Goal: Connect with others: Connect with others

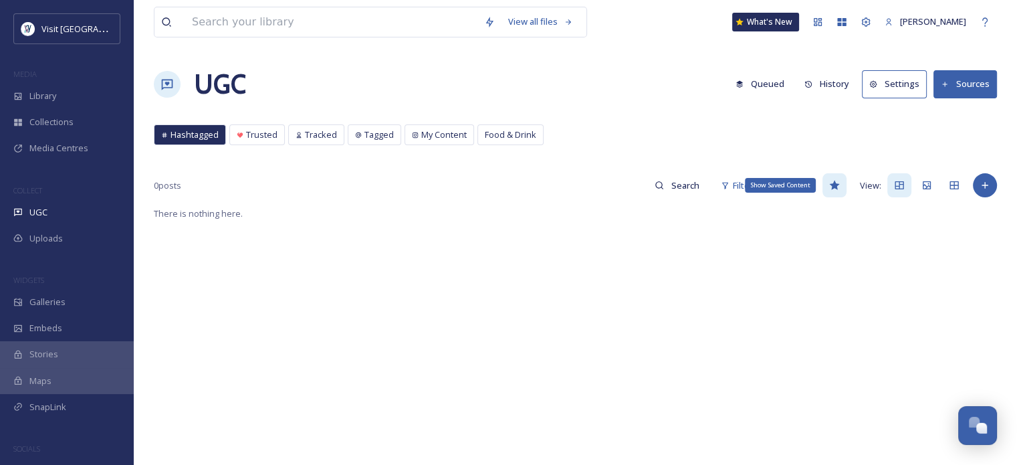
click at [839, 185] on icon at bounding box center [834, 185] width 11 height 11
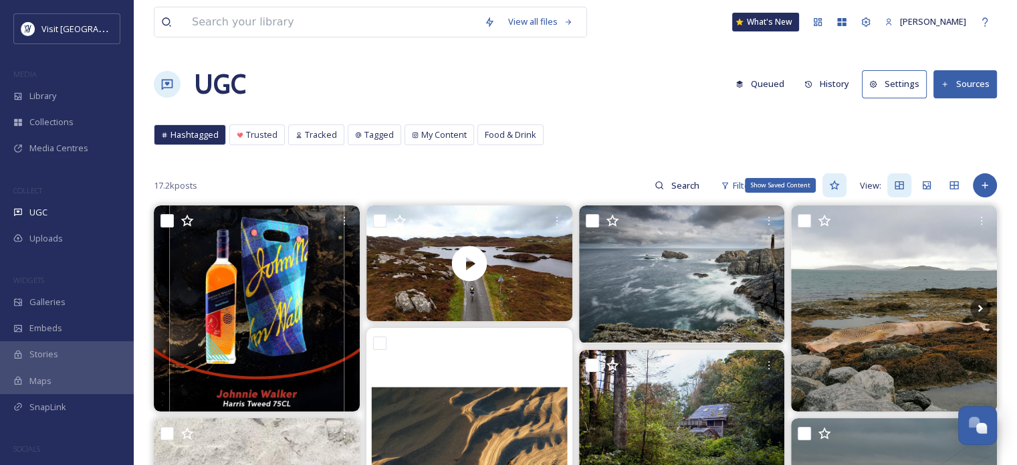
click at [837, 185] on icon at bounding box center [834, 185] width 11 height 11
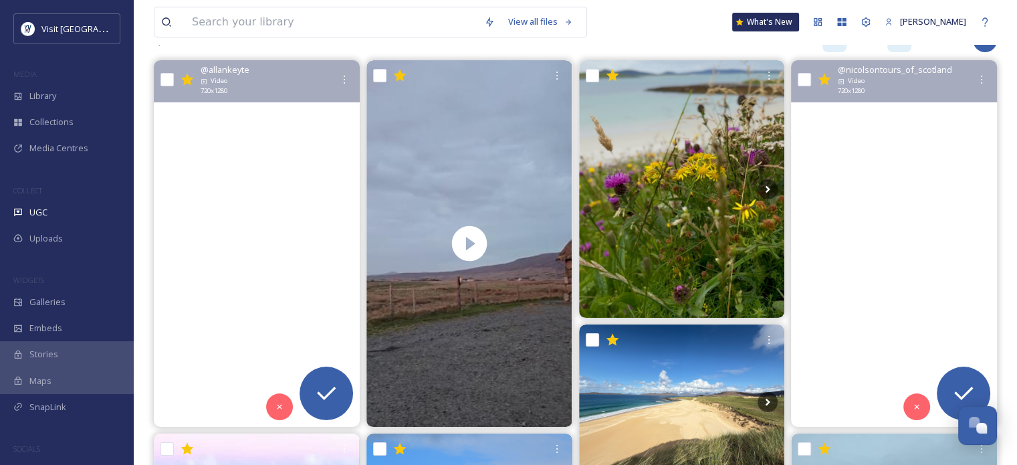
scroll to position [67, 0]
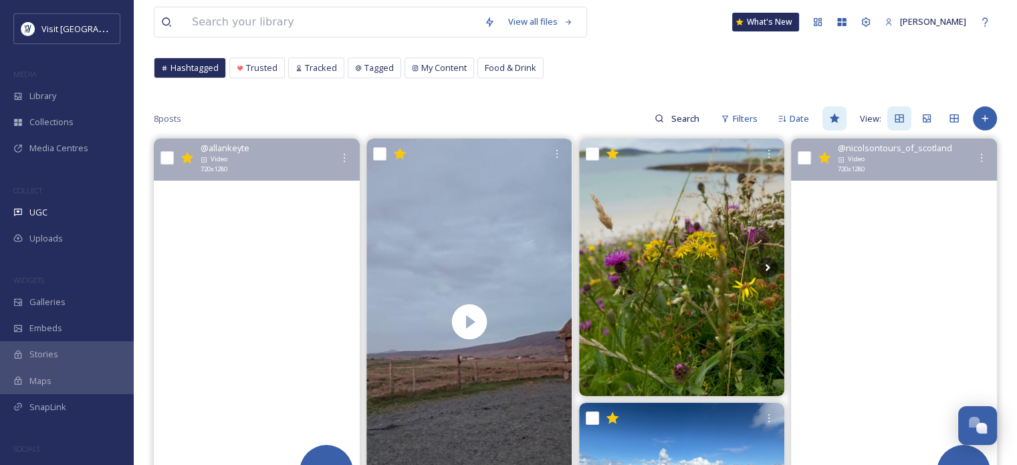
click at [283, 252] on video "A busy Sunday afternoon on the beach.\a.\a#westbeachberneray #berneray #outerhe…" at bounding box center [257, 321] width 206 height 366
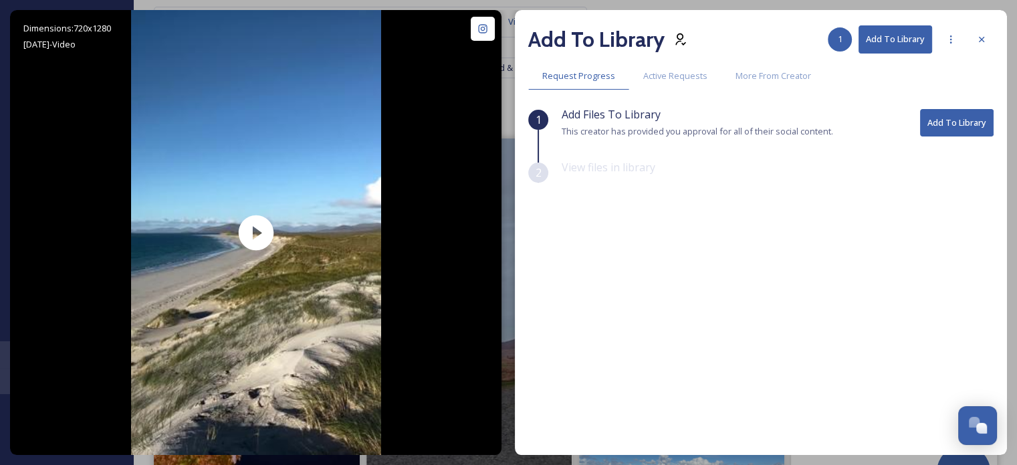
click at [969, 114] on button "Add To Library" at bounding box center [957, 122] width 74 height 27
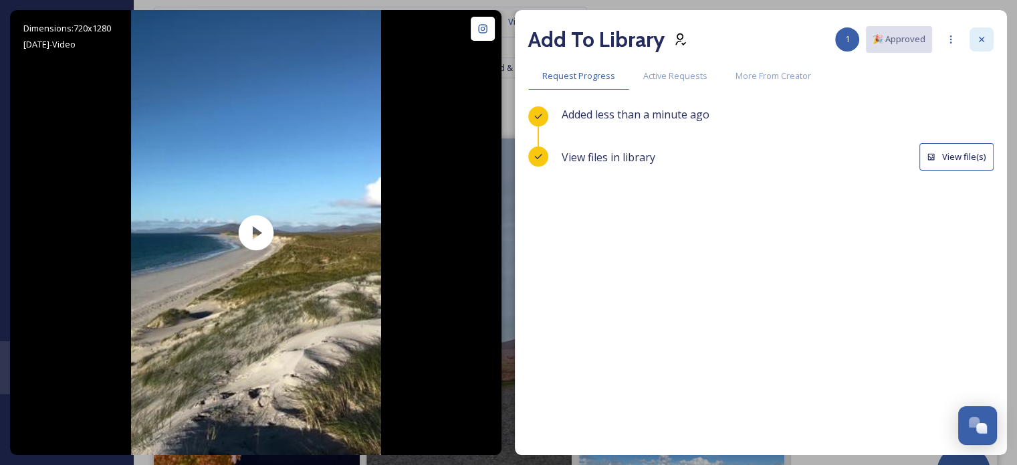
click at [984, 31] on div at bounding box center [982, 39] width 24 height 24
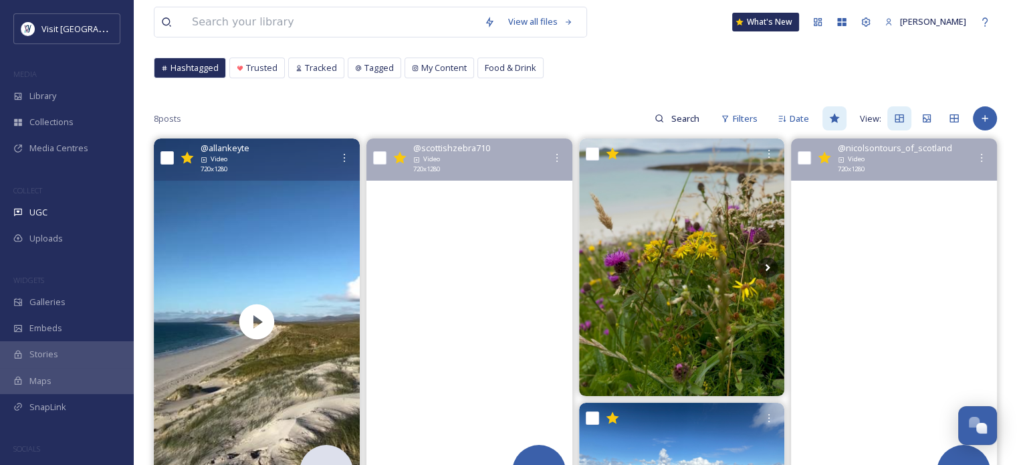
click at [490, 264] on video "Sunset\a#sunset #sunsetphotography #outerhebrides #westernisles #southuist #sco…" at bounding box center [469, 321] width 206 height 366
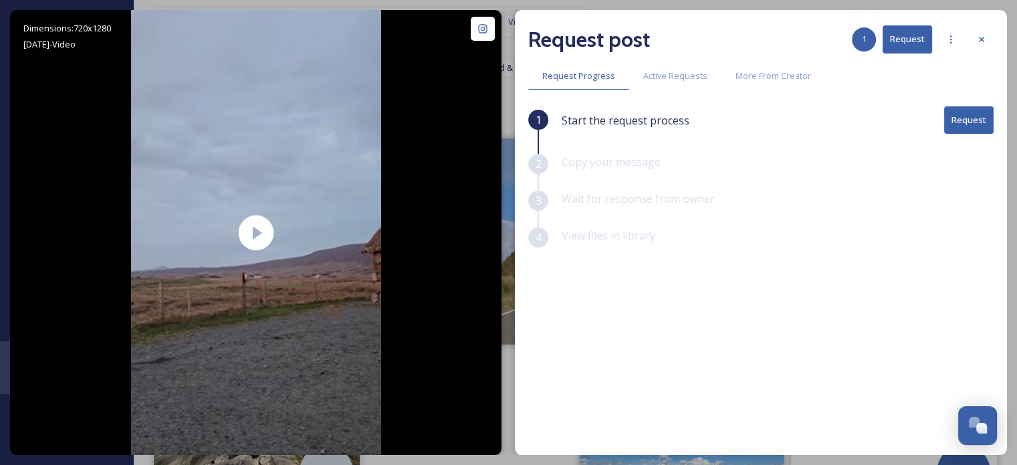
click at [962, 123] on button "Request" at bounding box center [968, 119] width 49 height 27
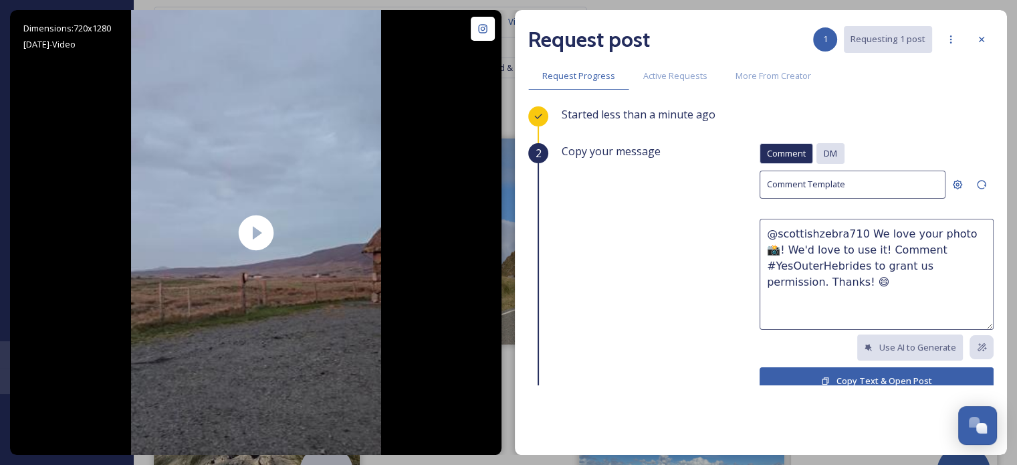
click at [824, 154] on span "DM" at bounding box center [830, 153] width 13 height 13
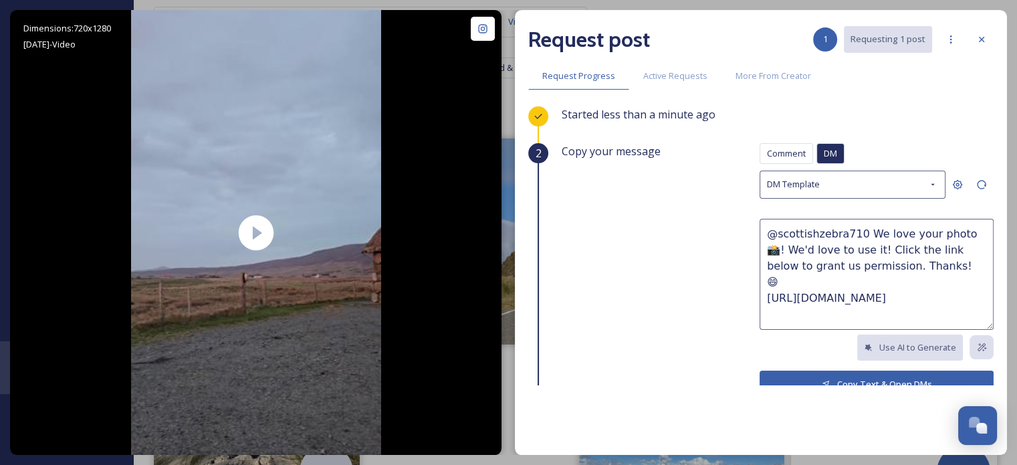
click at [822, 380] on icon at bounding box center [826, 384] width 9 height 9
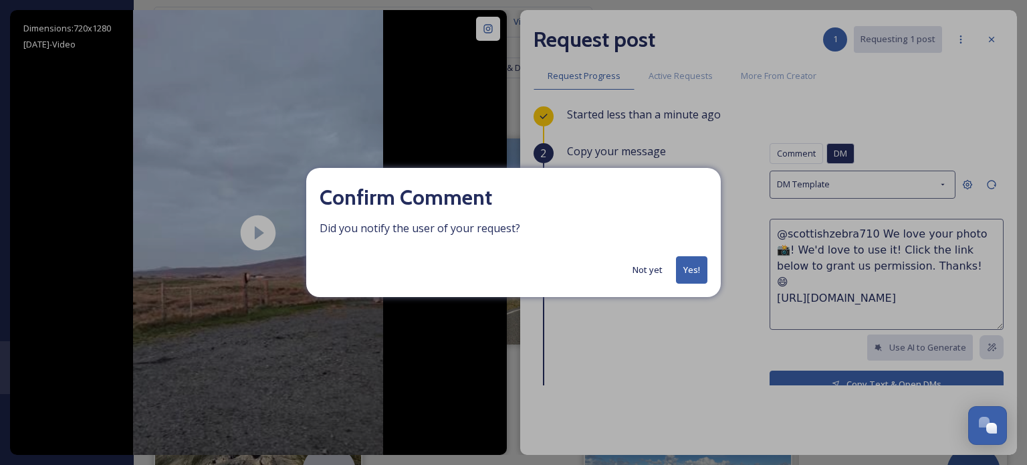
click at [642, 272] on button "Not yet" at bounding box center [647, 270] width 43 height 26
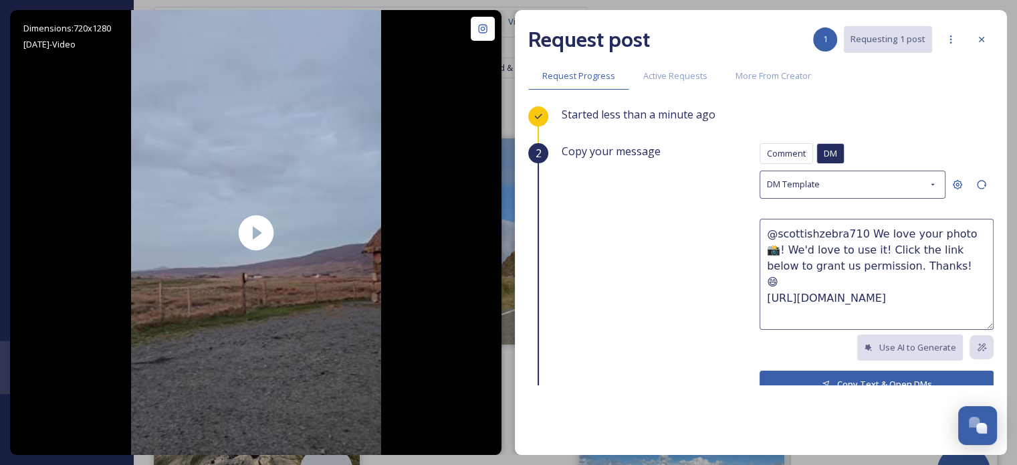
click at [860, 379] on button "Copy Text & Open DMs" at bounding box center [877, 383] width 234 height 27
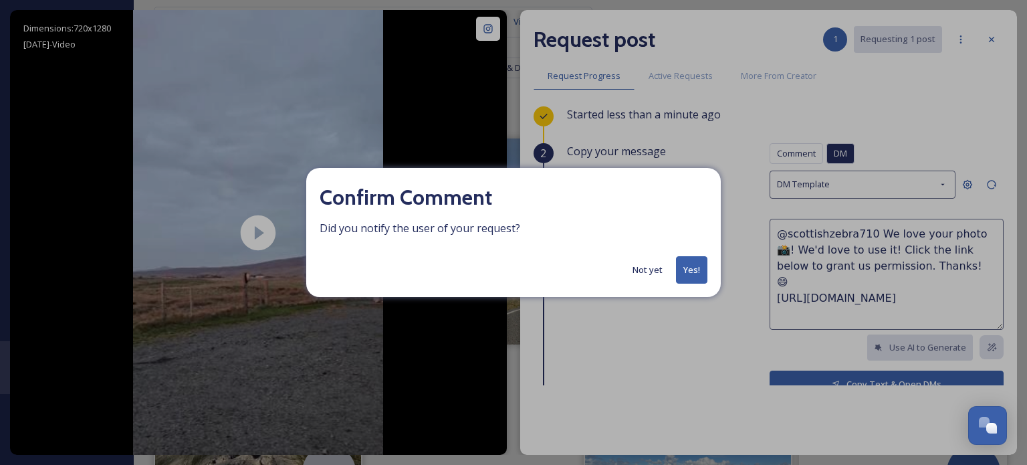
click at [650, 271] on button "Not yet" at bounding box center [647, 270] width 43 height 26
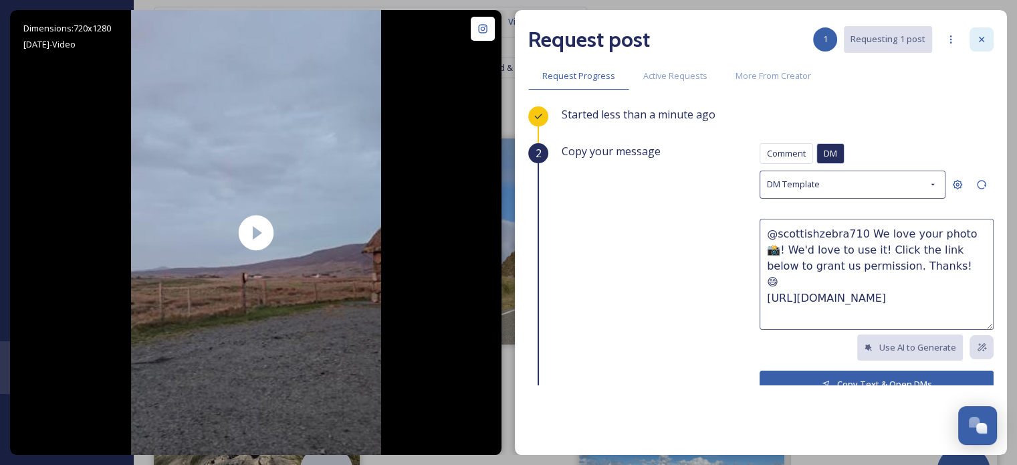
click at [974, 36] on div at bounding box center [982, 39] width 24 height 24
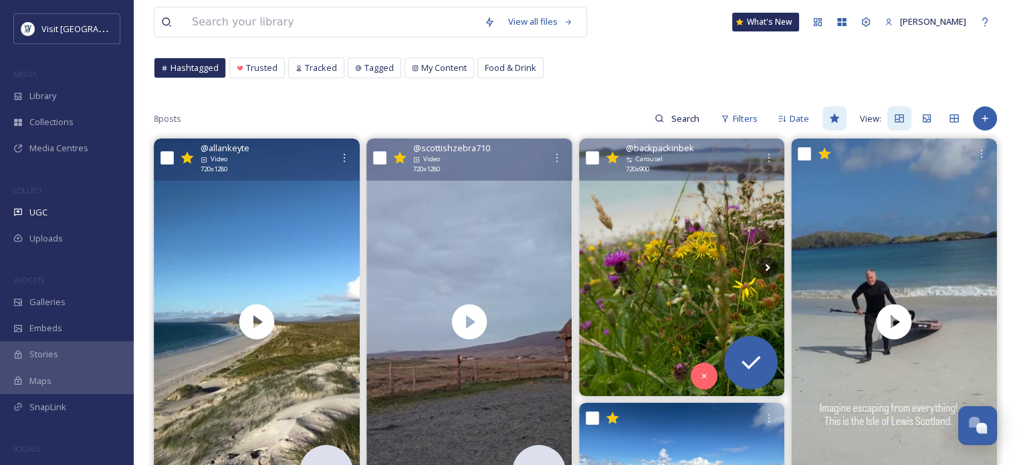
click at [706, 259] on img at bounding box center [682, 266] width 206 height 257
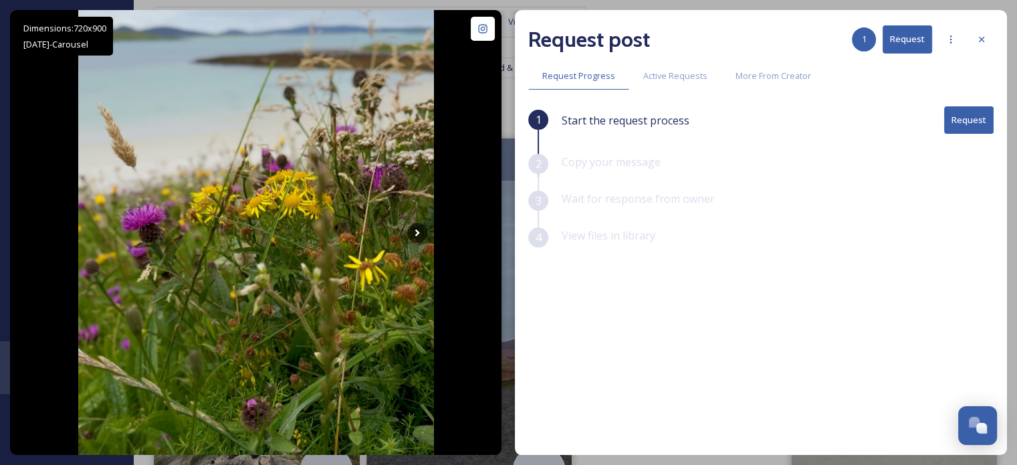
click at [966, 116] on button "Request" at bounding box center [968, 119] width 49 height 27
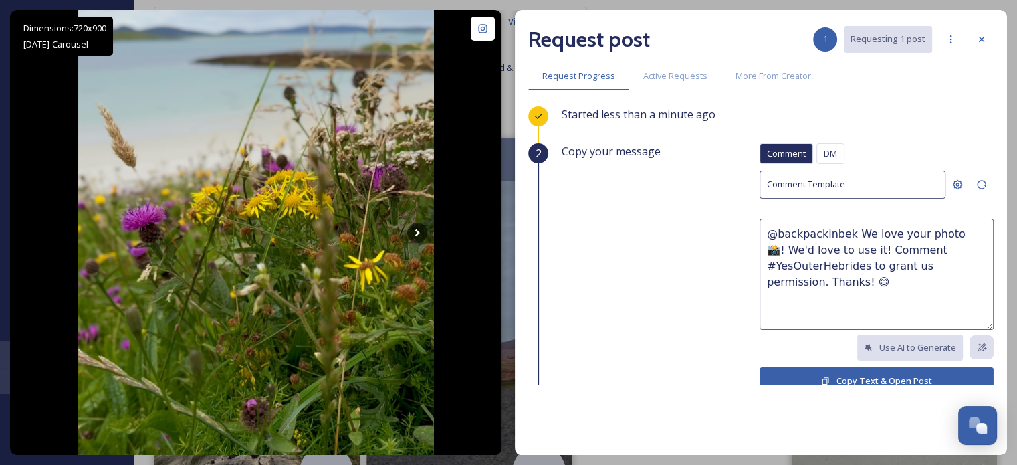
click at [824, 152] on span "DM" at bounding box center [830, 153] width 13 height 13
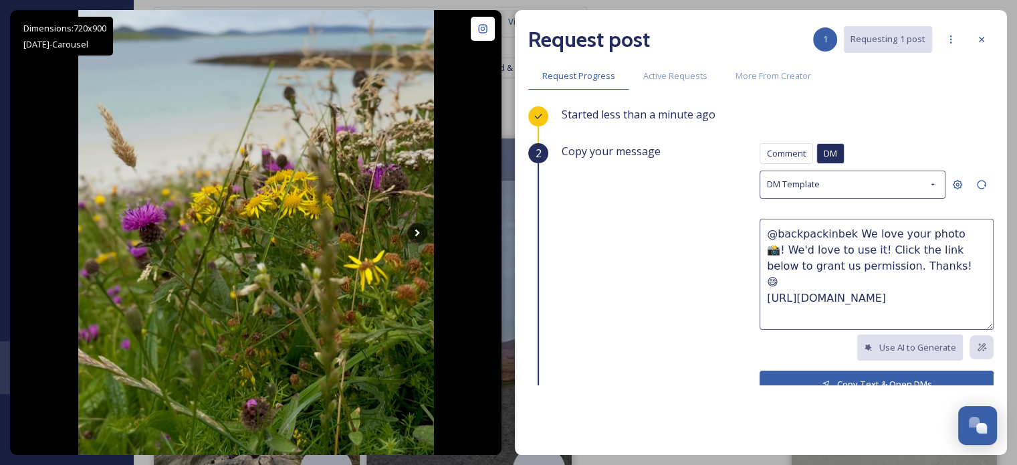
click at [786, 377] on button "Copy Text & Open DMs" at bounding box center [877, 383] width 234 height 27
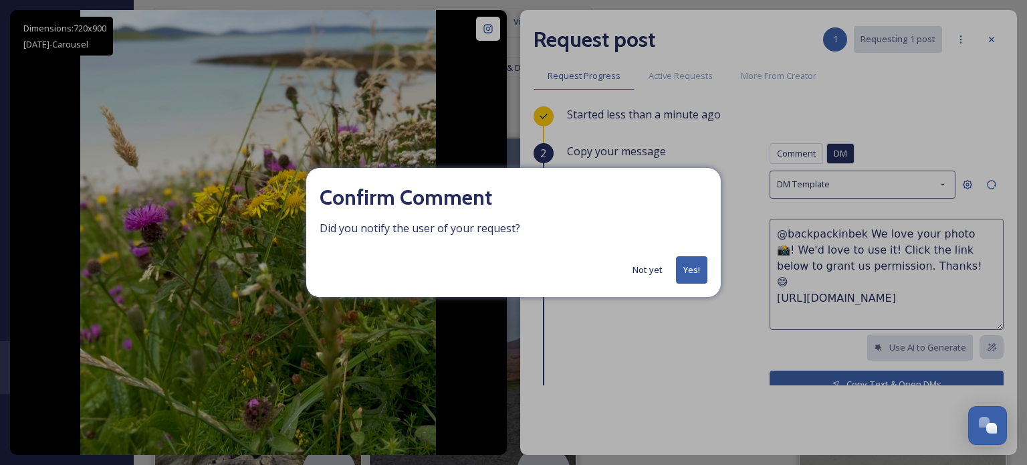
click at [698, 265] on button "Yes!" at bounding box center [691, 269] width 31 height 27
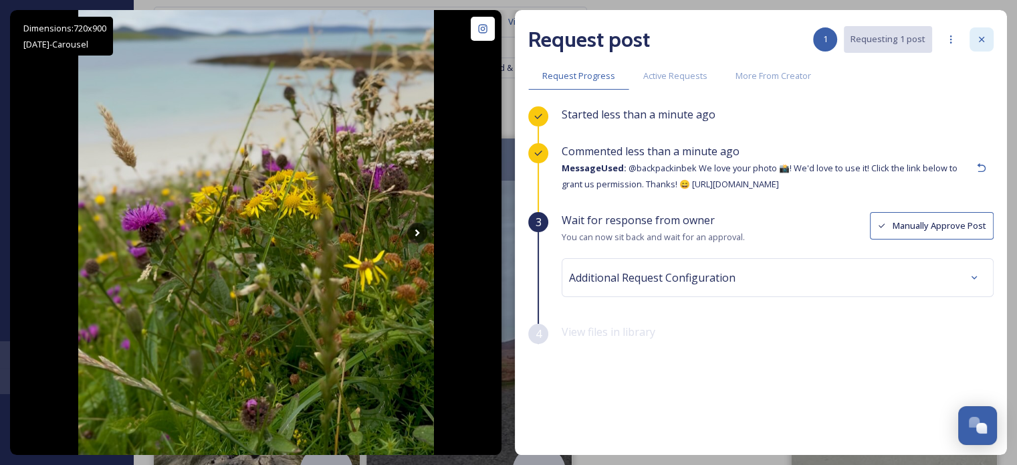
click at [984, 33] on div at bounding box center [982, 39] width 24 height 24
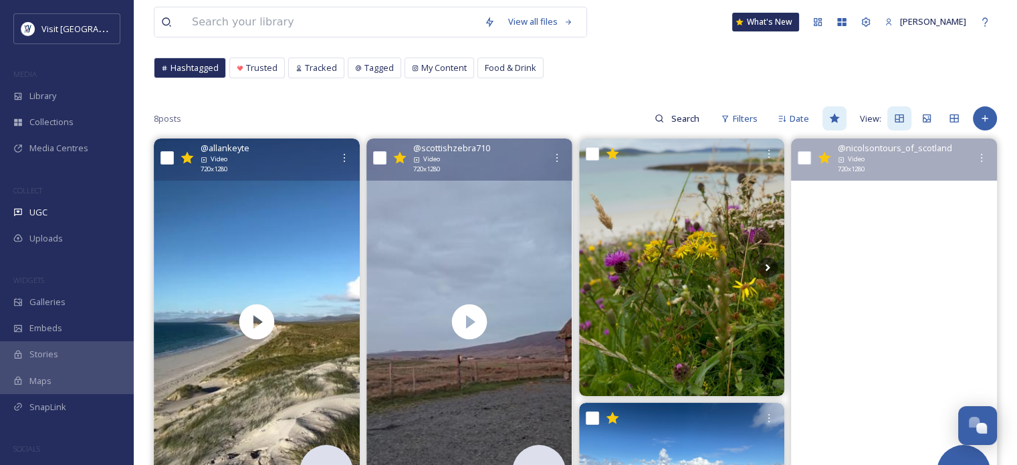
click at [885, 206] on video "I served in the UK military for 39 year's and having travelled the world and ha…" at bounding box center [894, 321] width 206 height 366
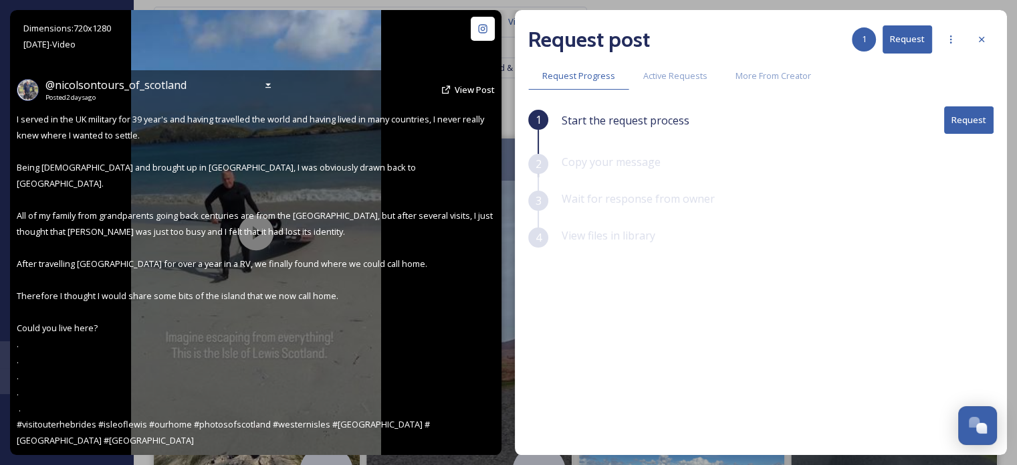
click at [260, 235] on span "I served in the UK military for 39 year's and having travelled the world and ha…" at bounding box center [256, 279] width 478 height 333
click at [256, 236] on span "I served in the UK military for 39 year's and having travelled the world and ha…" at bounding box center [256, 279] width 478 height 333
click at [296, 309] on div "@ nicolsontours_of_scotland Posted [DATE] View Post I served in the UK military…" at bounding box center [256, 262] width 492 height 385
click at [307, 348] on div "@ nicolsontours_of_scotland Posted [DATE] View Post I served in the UK military…" at bounding box center [256, 262] width 492 height 385
click at [250, 227] on span "I served in the UK military for 39 year's and having travelled the world and ha…" at bounding box center [256, 279] width 478 height 333
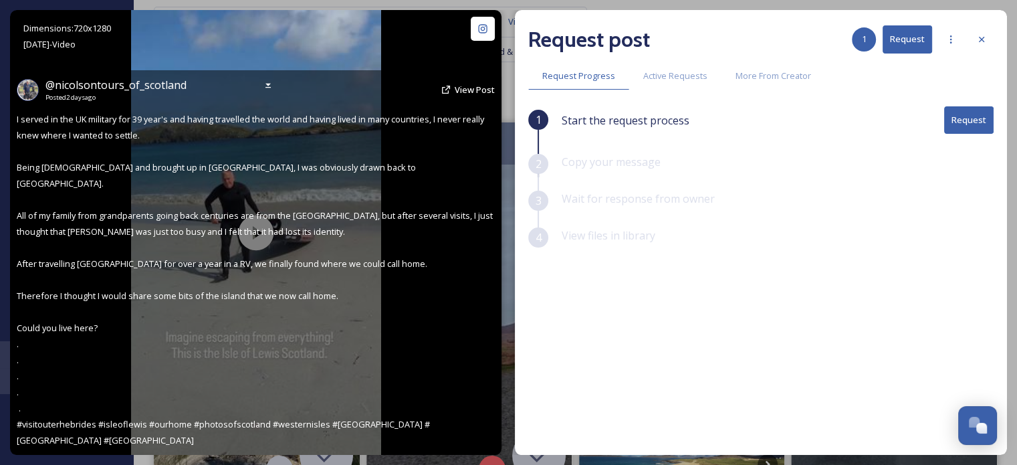
scroll to position [67, 0]
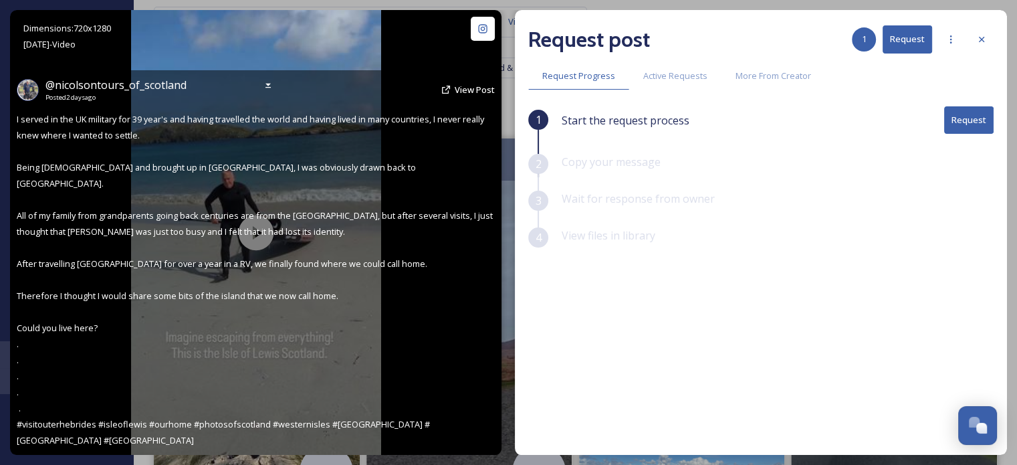
click at [313, 335] on div "@ nicolsontours_of_scotland Posted [DATE] View Post I served in the UK military…" at bounding box center [256, 262] width 492 height 385
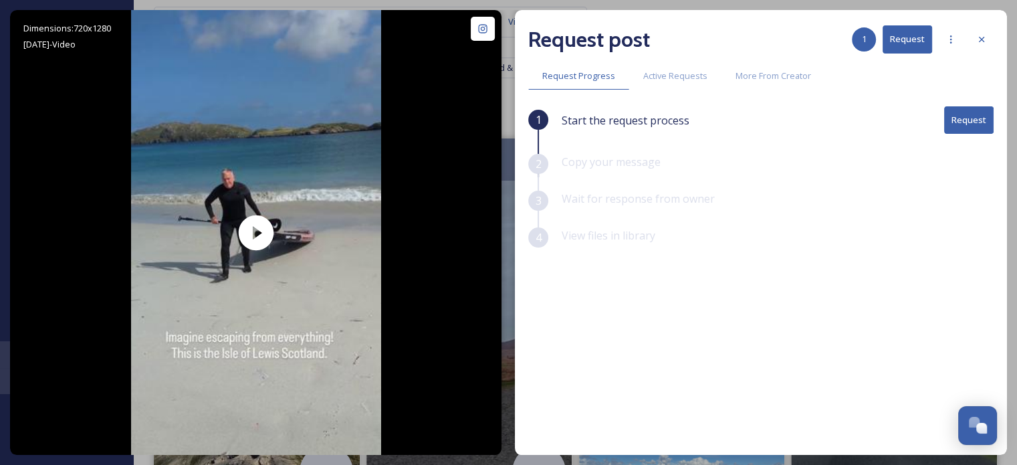
click at [971, 118] on button "Request" at bounding box center [968, 119] width 49 height 27
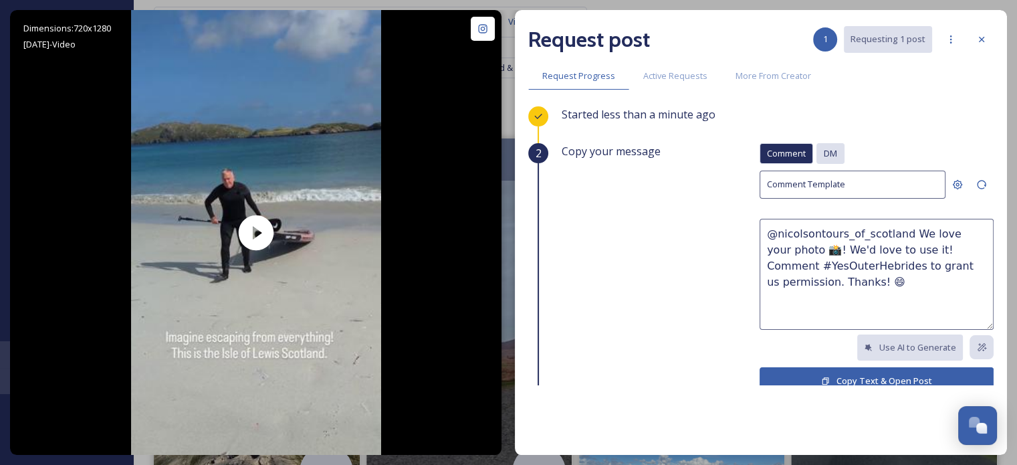
click at [828, 153] on div "DM" at bounding box center [831, 153] width 28 height 21
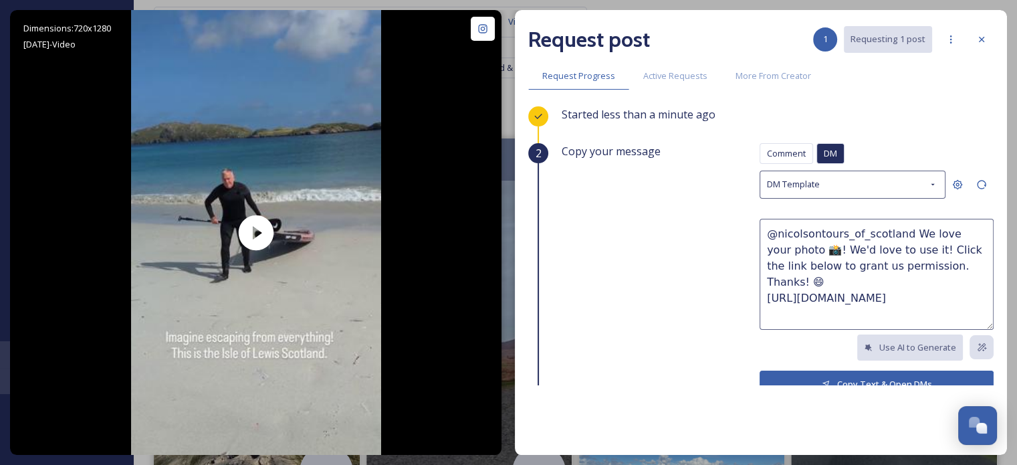
click at [845, 374] on button "Copy Text & Open DMs" at bounding box center [877, 383] width 234 height 27
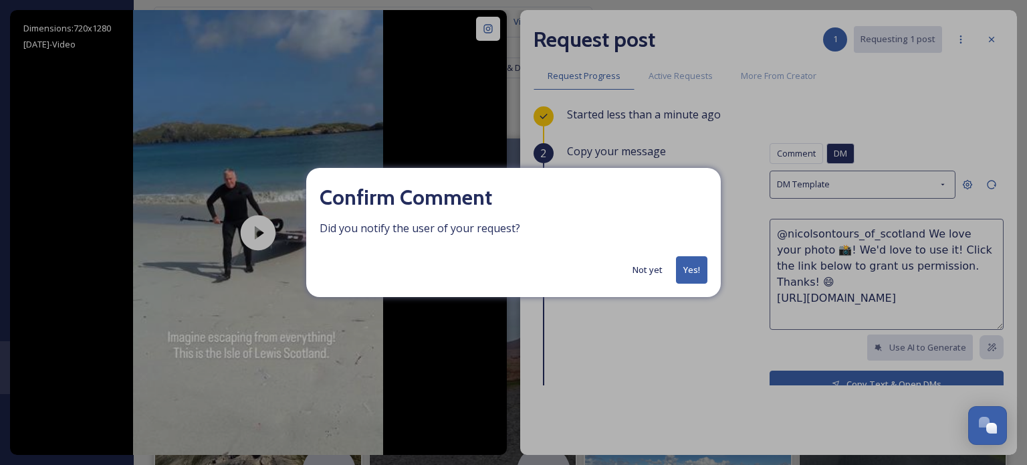
click at [691, 267] on button "Yes!" at bounding box center [691, 269] width 31 height 27
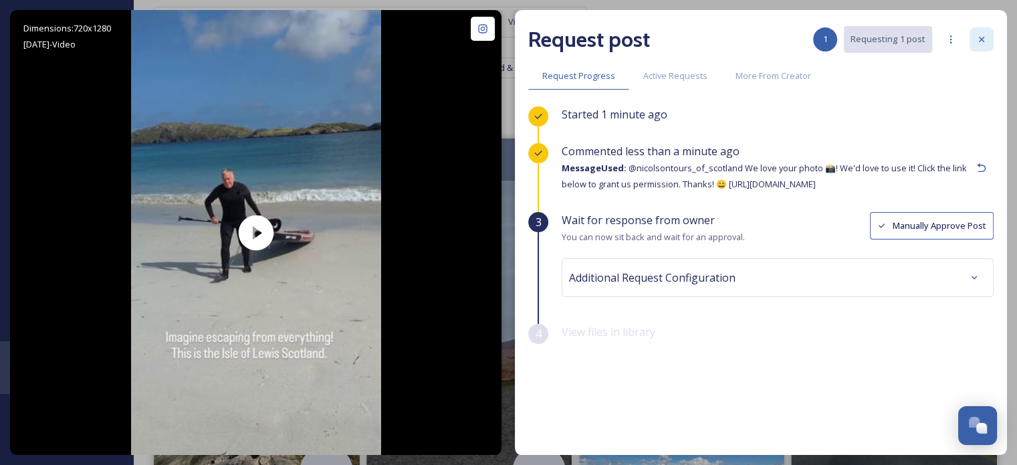
click at [982, 41] on icon at bounding box center [981, 39] width 11 height 11
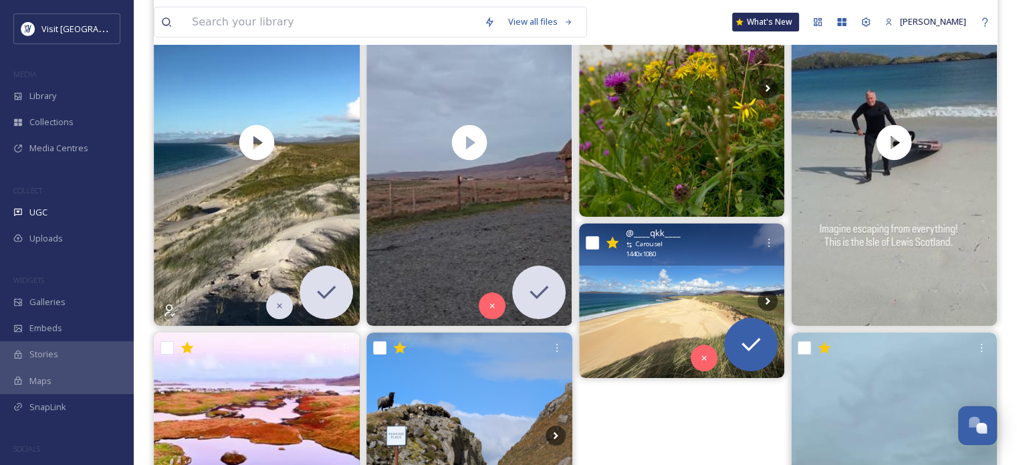
scroll to position [334, 0]
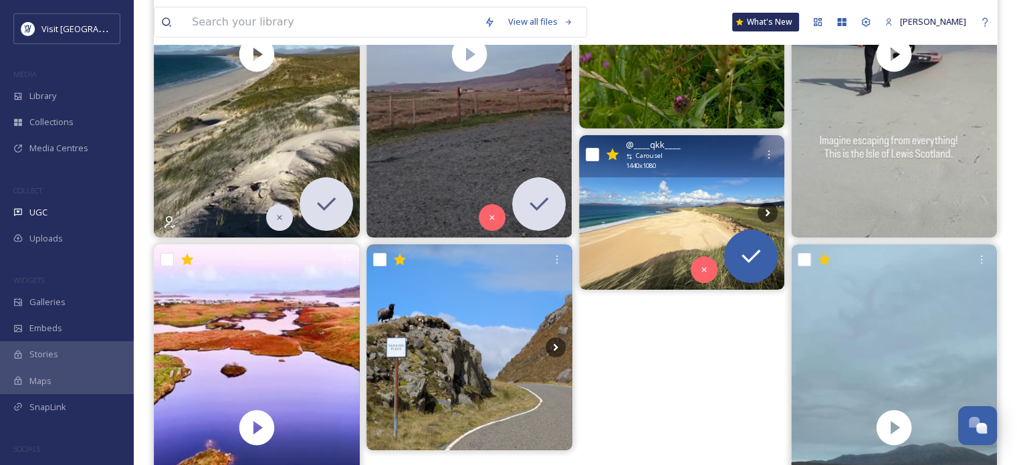
click at [692, 234] on img at bounding box center [682, 212] width 206 height 154
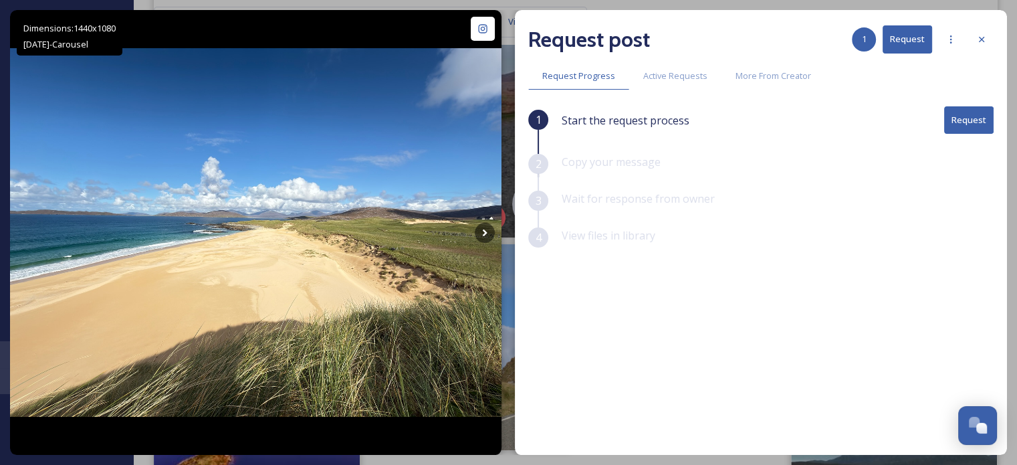
click at [962, 122] on button "Request" at bounding box center [968, 119] width 49 height 27
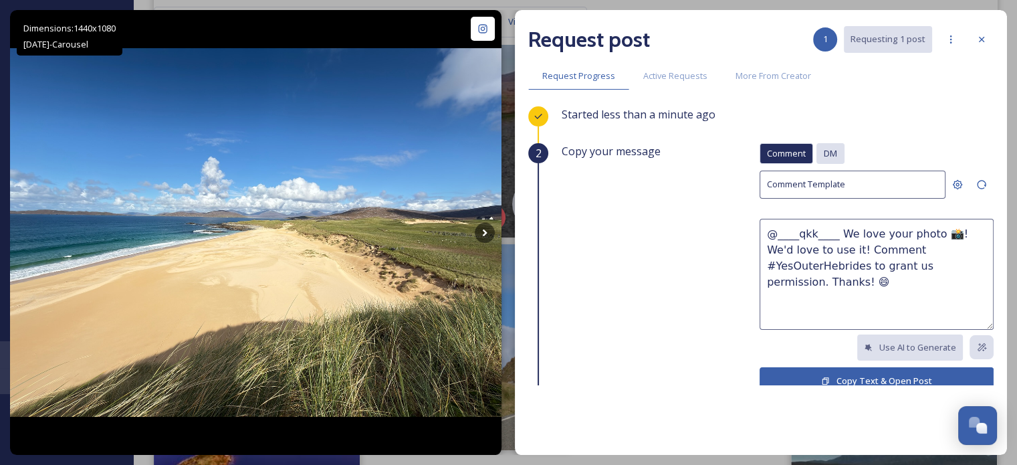
click at [824, 150] on span "DM" at bounding box center [830, 153] width 13 height 13
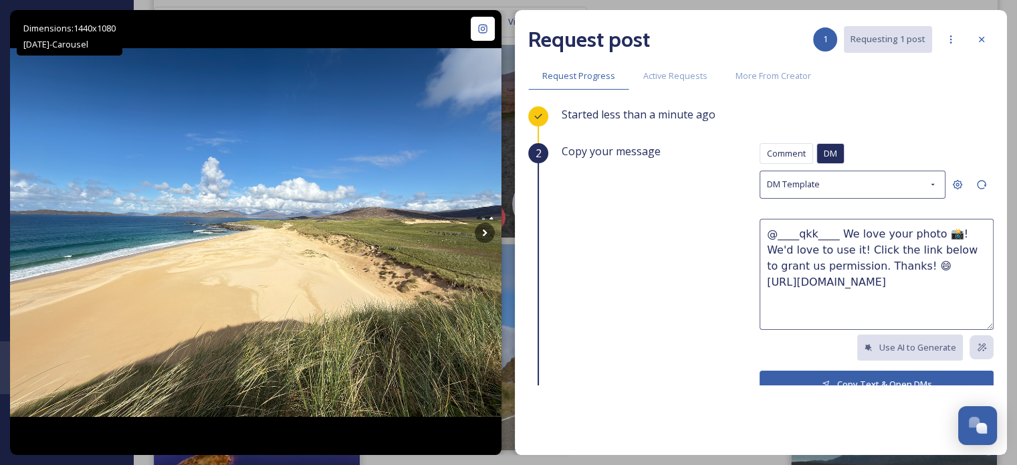
click at [844, 377] on button "Copy Text & Open DMs" at bounding box center [877, 383] width 234 height 27
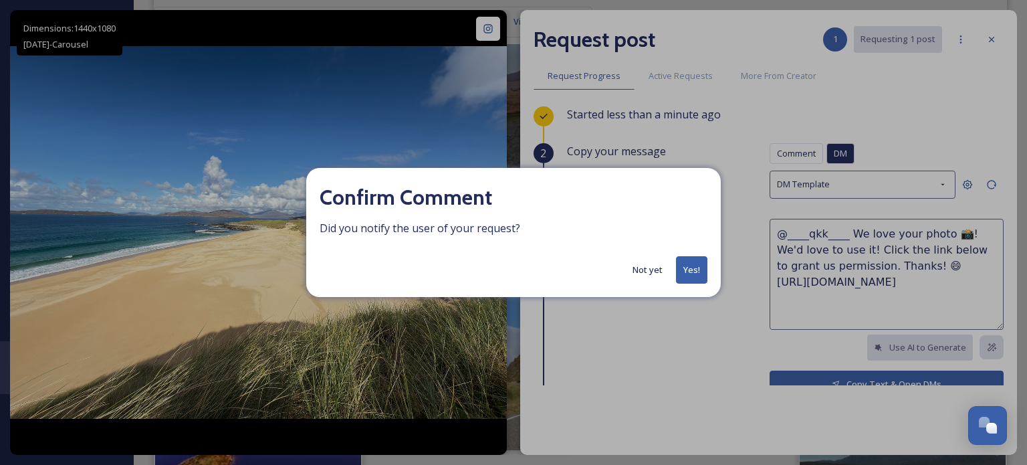
click at [687, 274] on button "Yes!" at bounding box center [691, 269] width 31 height 27
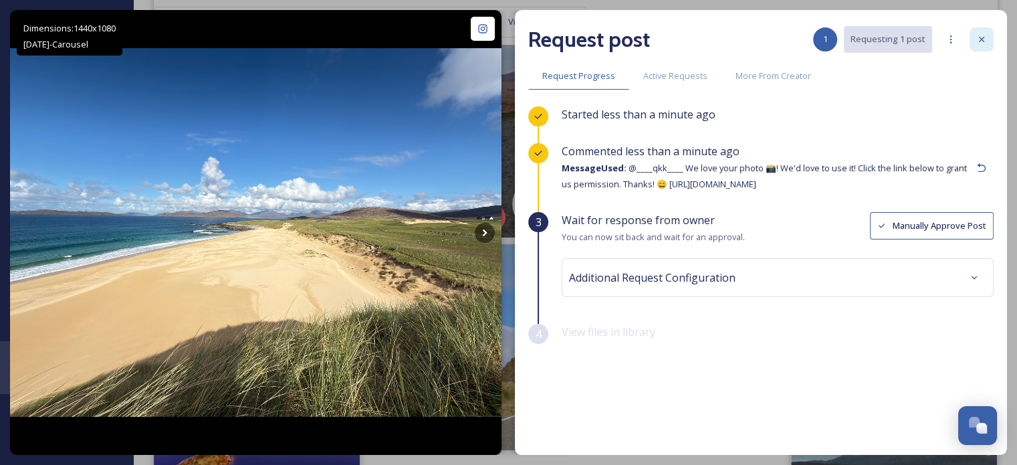
click at [984, 34] on icon at bounding box center [981, 39] width 11 height 11
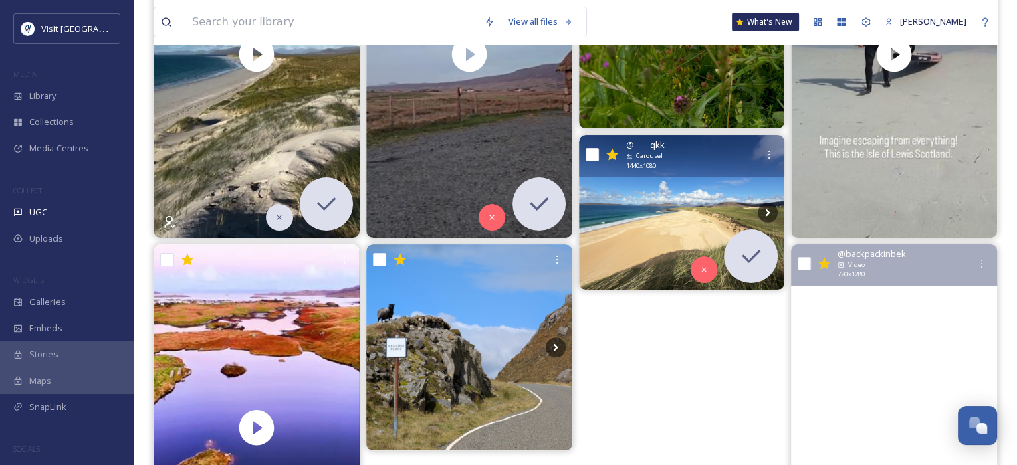
click at [891, 345] on video "Wild Ponies | Loch Druidibeg | South Uist | Outer Hebrides | 🏴󠁧󠁢󠁳󠁣󠁴󠁿\a\a#wildpo…" at bounding box center [894, 427] width 206 height 366
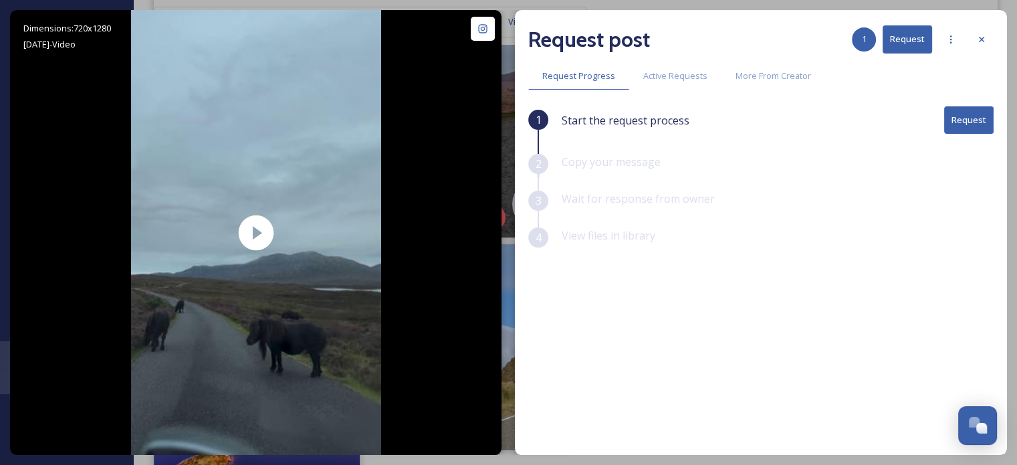
click at [971, 114] on button "Request" at bounding box center [968, 119] width 49 height 27
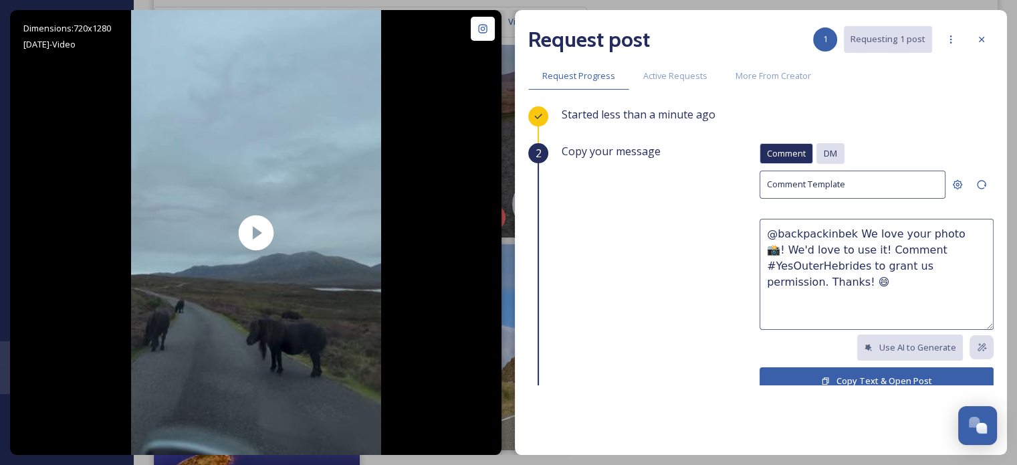
click at [824, 147] on span "DM" at bounding box center [830, 153] width 13 height 13
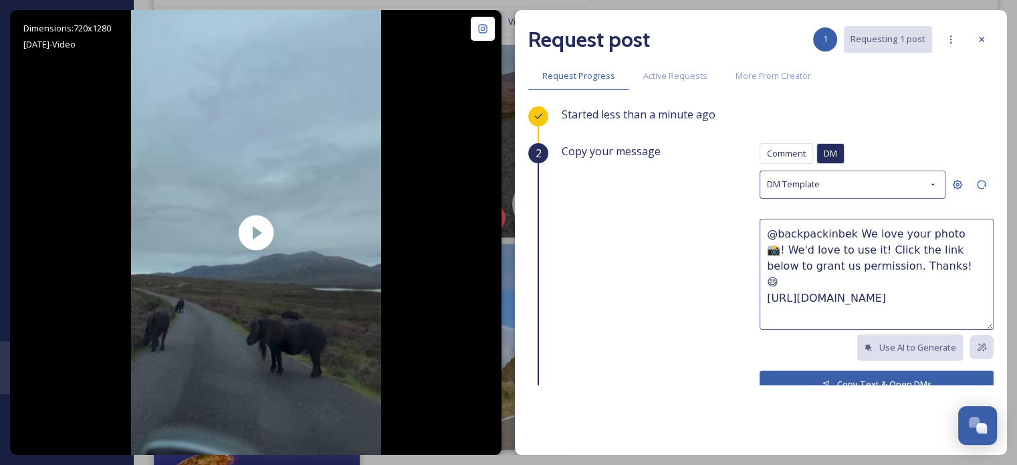
click at [845, 376] on button "Copy Text & Open DMs" at bounding box center [877, 383] width 234 height 27
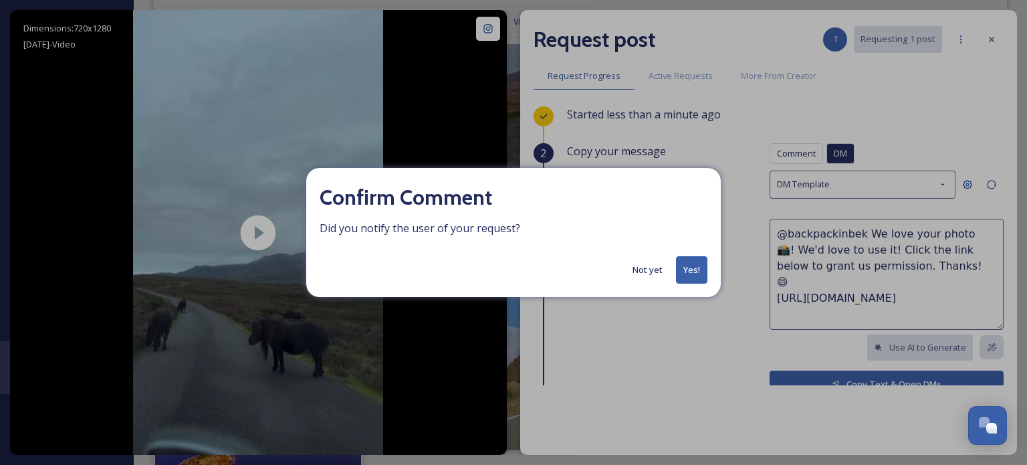
click at [690, 270] on button "Yes!" at bounding box center [691, 269] width 31 height 27
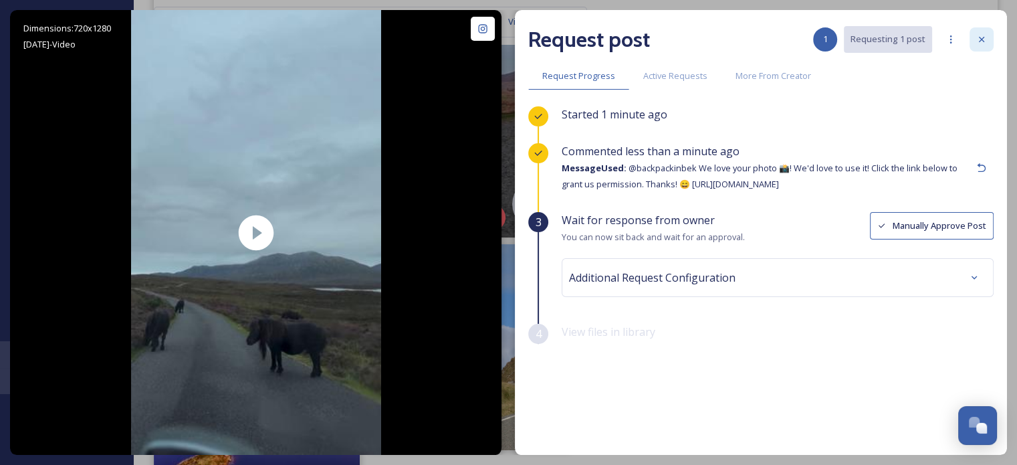
click at [984, 34] on icon at bounding box center [981, 39] width 11 height 11
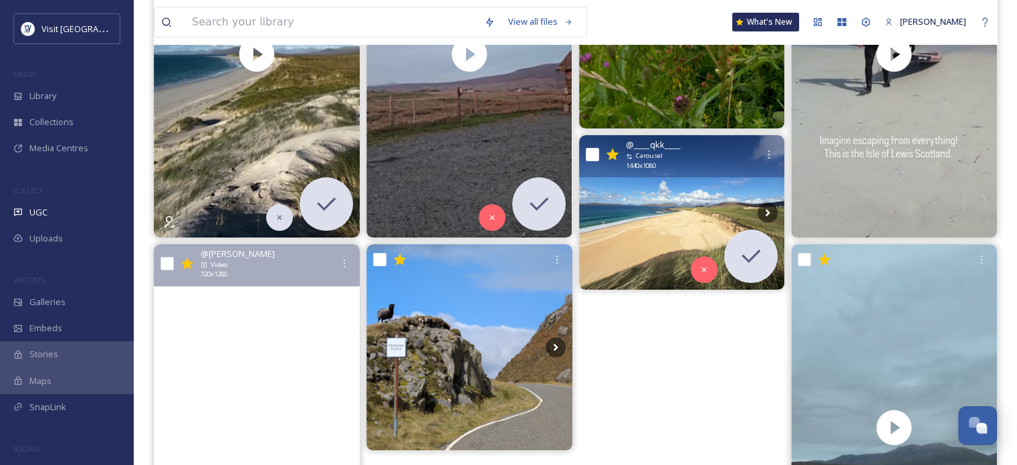
click at [189, 356] on video "Good night #NorthUist 😍❤️😍\a#OuterHebrides ❤️❤️❤️" at bounding box center [257, 427] width 206 height 366
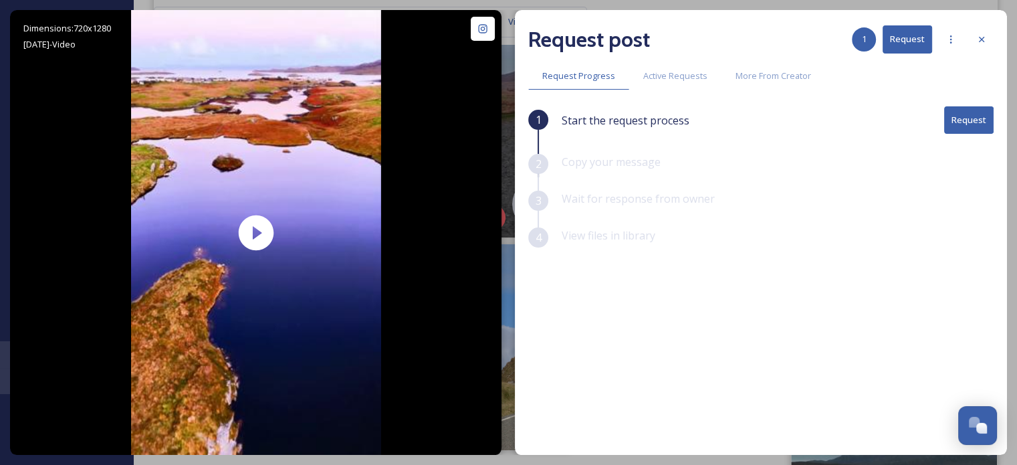
click at [970, 116] on button "Request" at bounding box center [968, 119] width 49 height 27
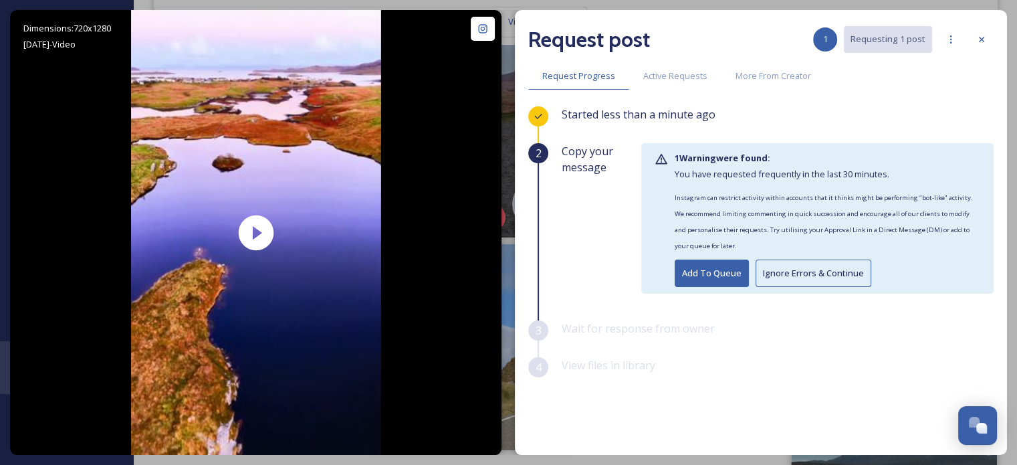
click at [813, 277] on button "Ignore Errors & Continue" at bounding box center [814, 272] width 116 height 27
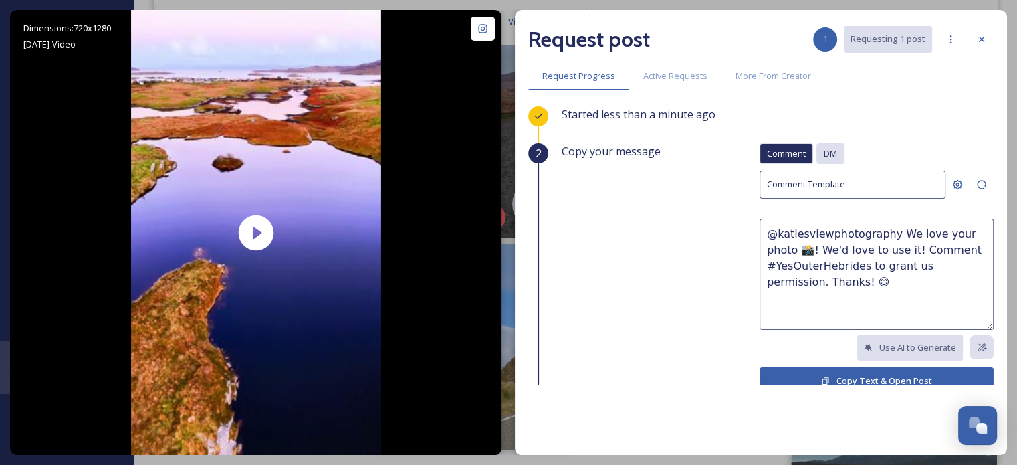
click at [821, 160] on div "DM" at bounding box center [831, 153] width 28 height 21
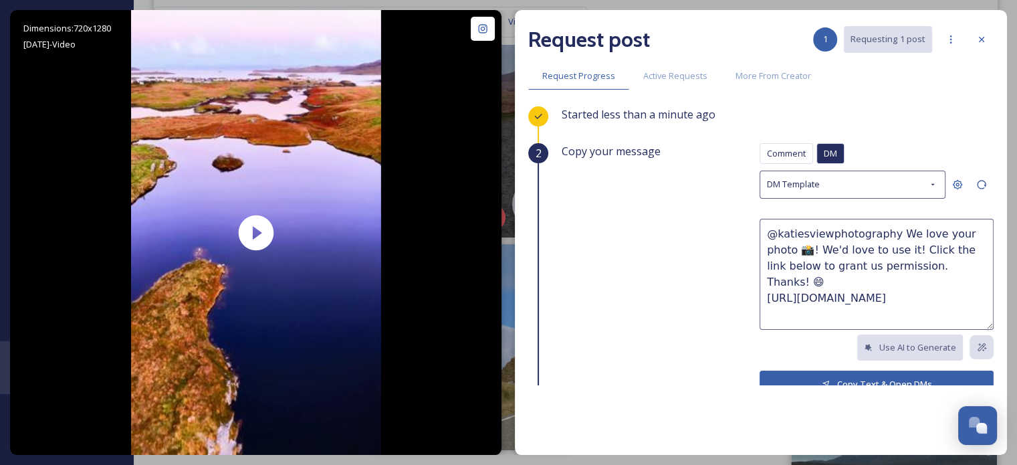
click at [826, 380] on button "Copy Text & Open DMs" at bounding box center [877, 383] width 234 height 27
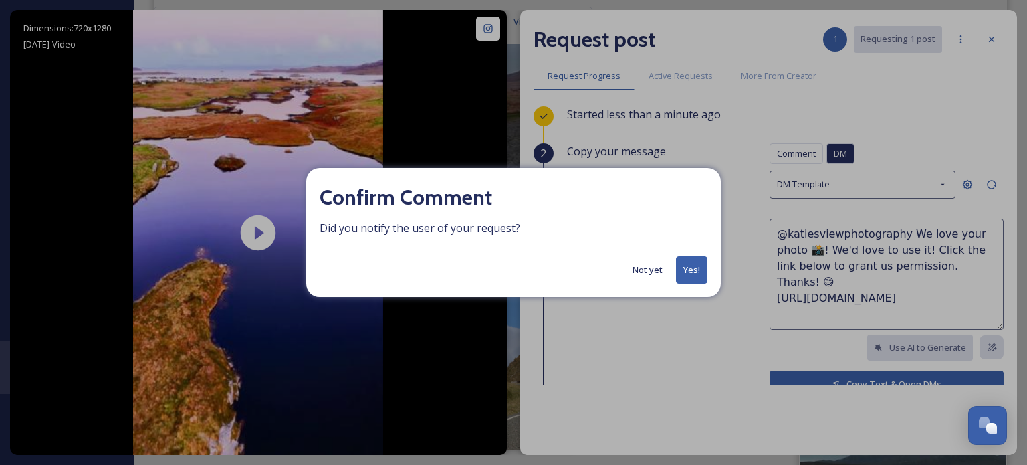
click at [688, 272] on button "Yes!" at bounding box center [691, 269] width 31 height 27
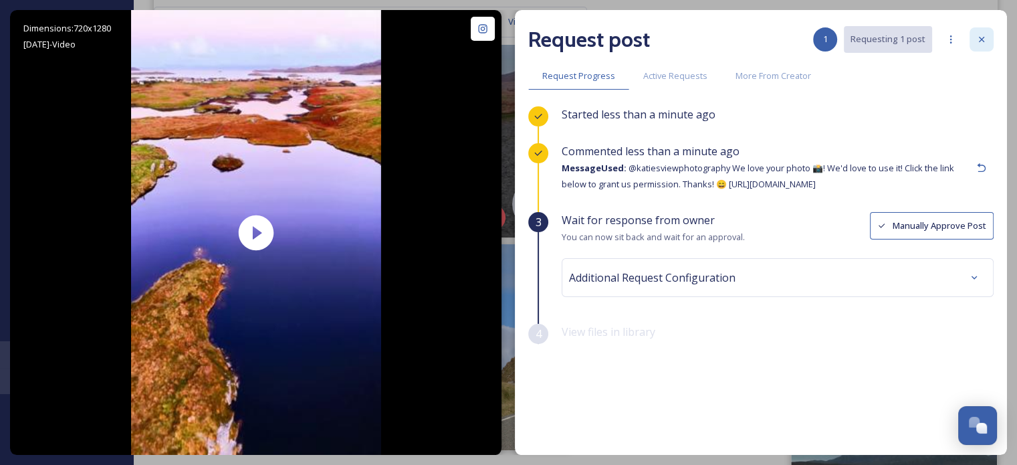
click at [978, 41] on icon at bounding box center [981, 39] width 11 height 11
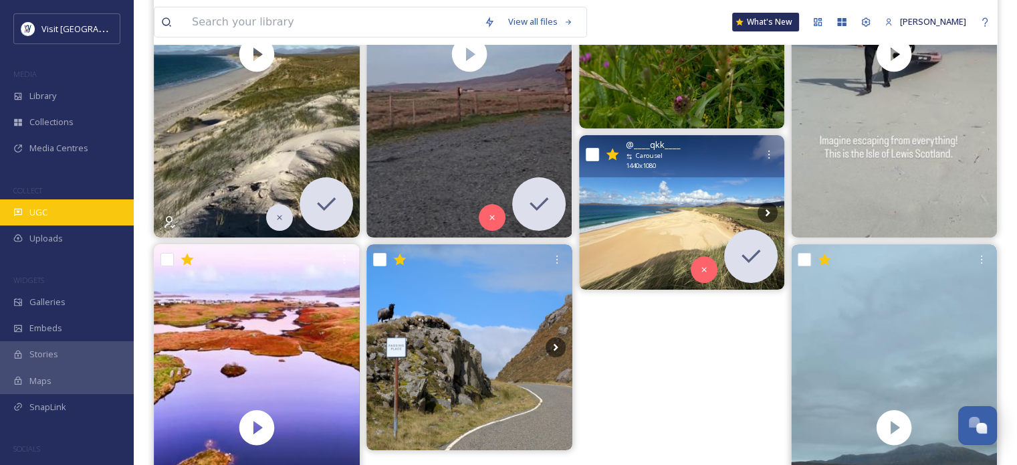
click at [64, 216] on div "UGC" at bounding box center [67, 212] width 134 height 26
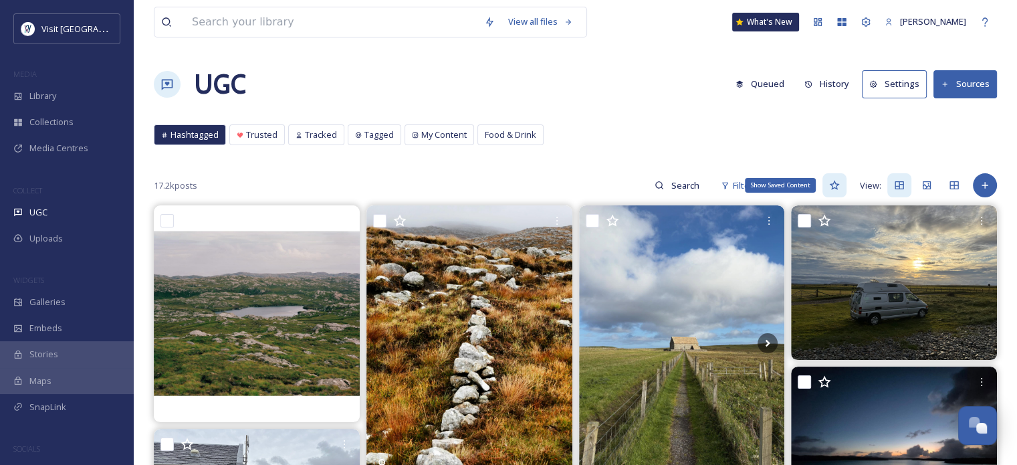
click at [834, 181] on icon at bounding box center [834, 185] width 10 height 9
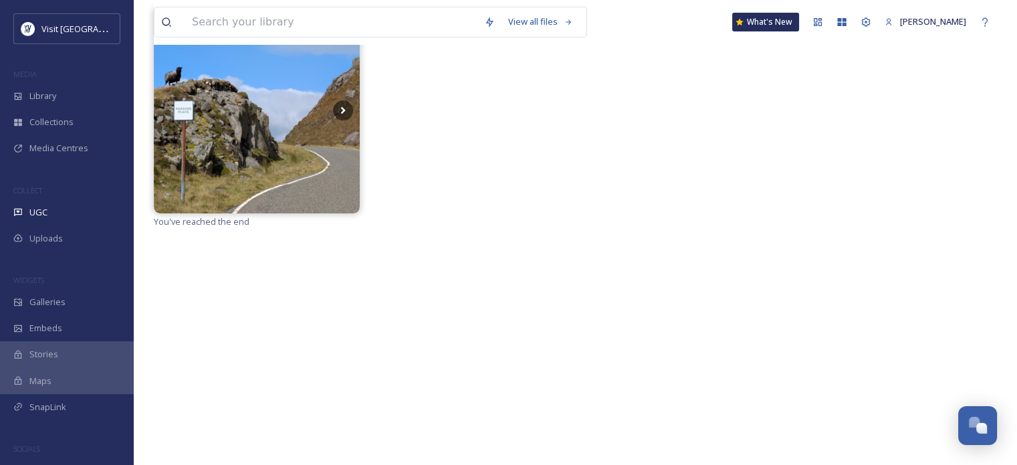
scroll to position [201, 0]
